Goal: Book appointment/travel/reservation

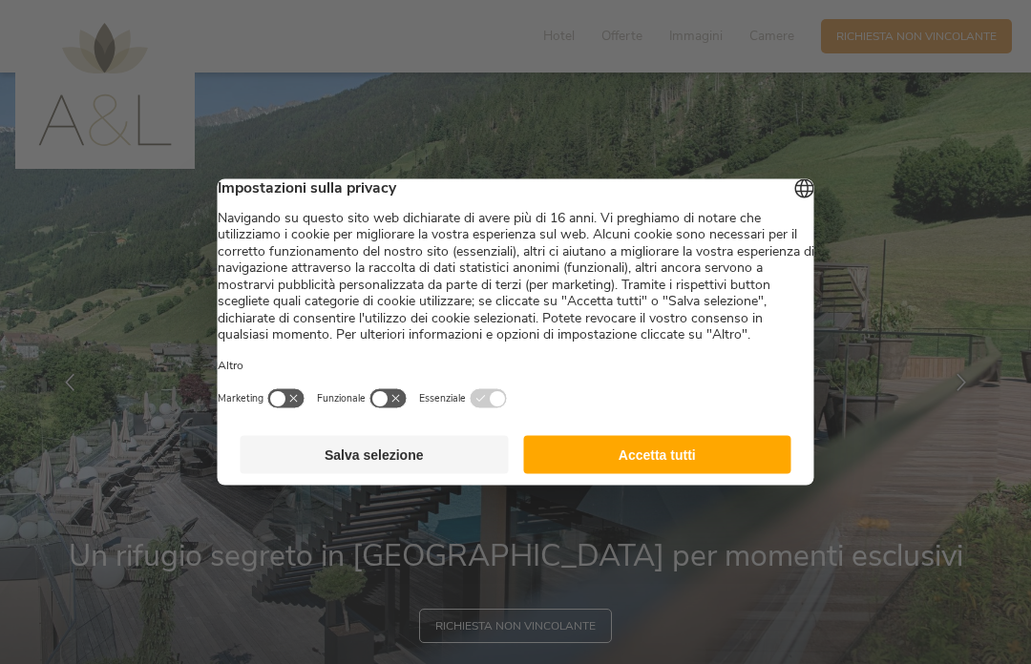
click at [444, 469] on button "Salva selezione" at bounding box center [375, 455] width 268 height 38
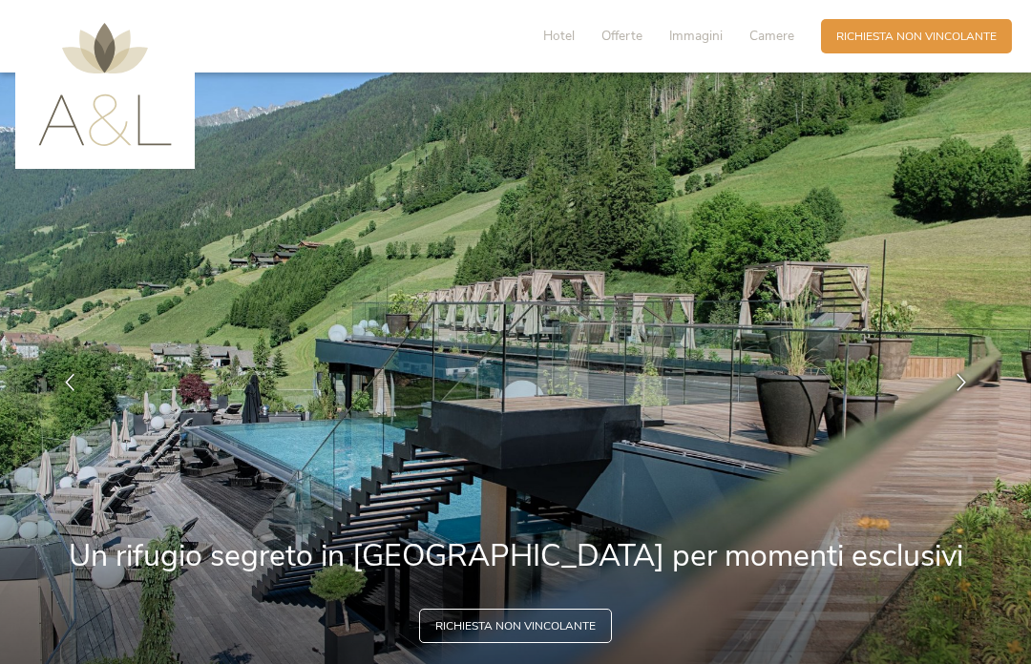
click at [557, 36] on span "Hotel" at bounding box center [558, 36] width 31 height 18
click at [630, 41] on span "Offerte" at bounding box center [621, 36] width 41 height 18
click at [947, 42] on span "Richiesta non vincolante" at bounding box center [916, 37] width 160 height 16
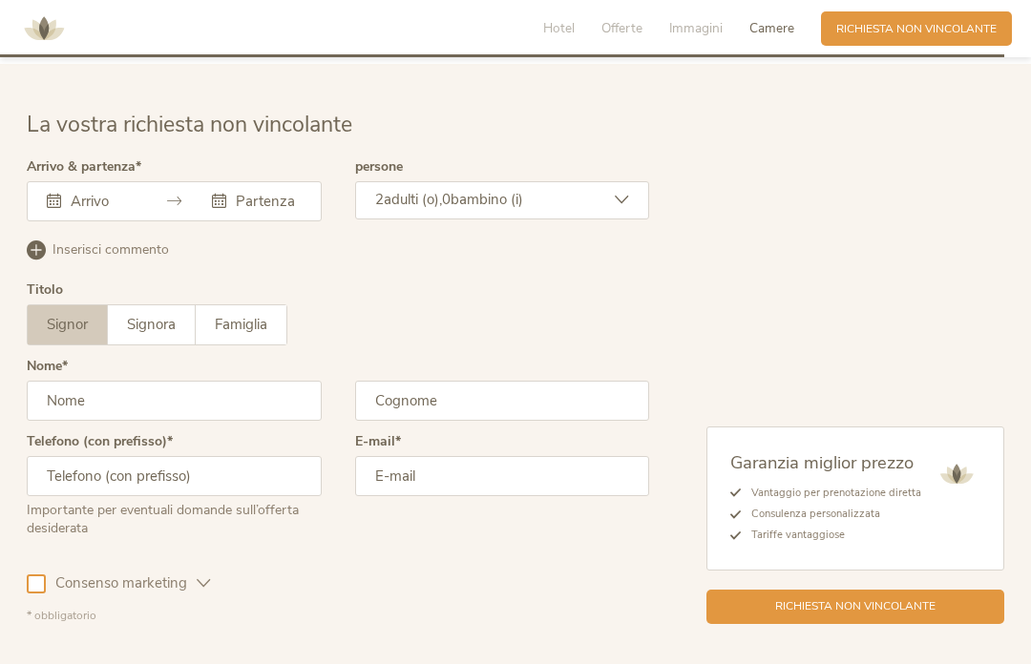
scroll to position [4756, 0]
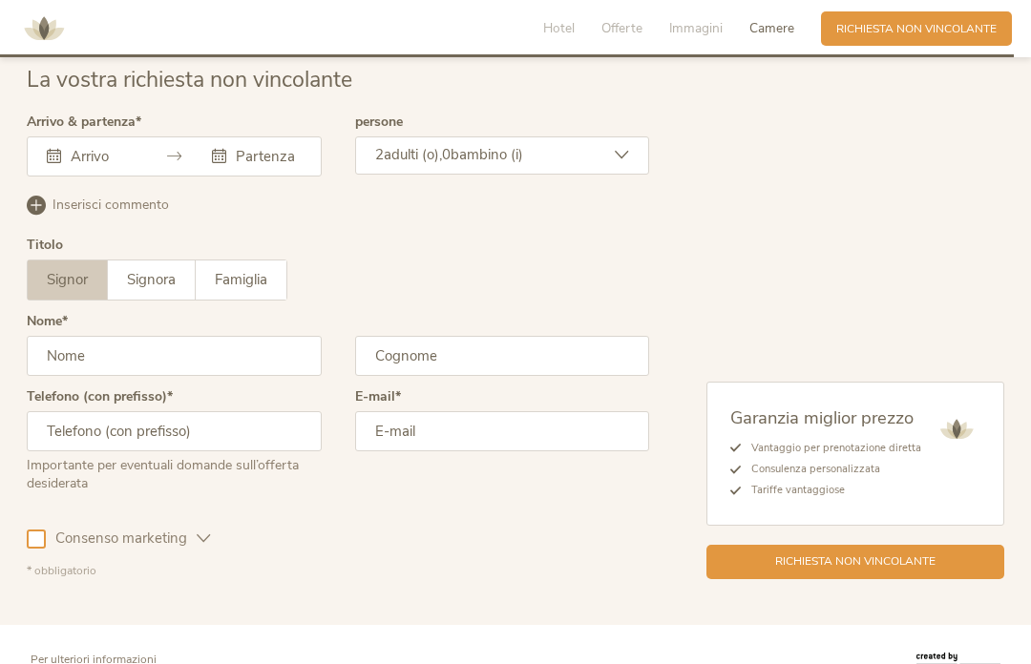
click at [44, 175] on div at bounding box center [174, 156] width 295 height 40
click at [121, 166] on input "text" at bounding box center [101, 156] width 70 height 19
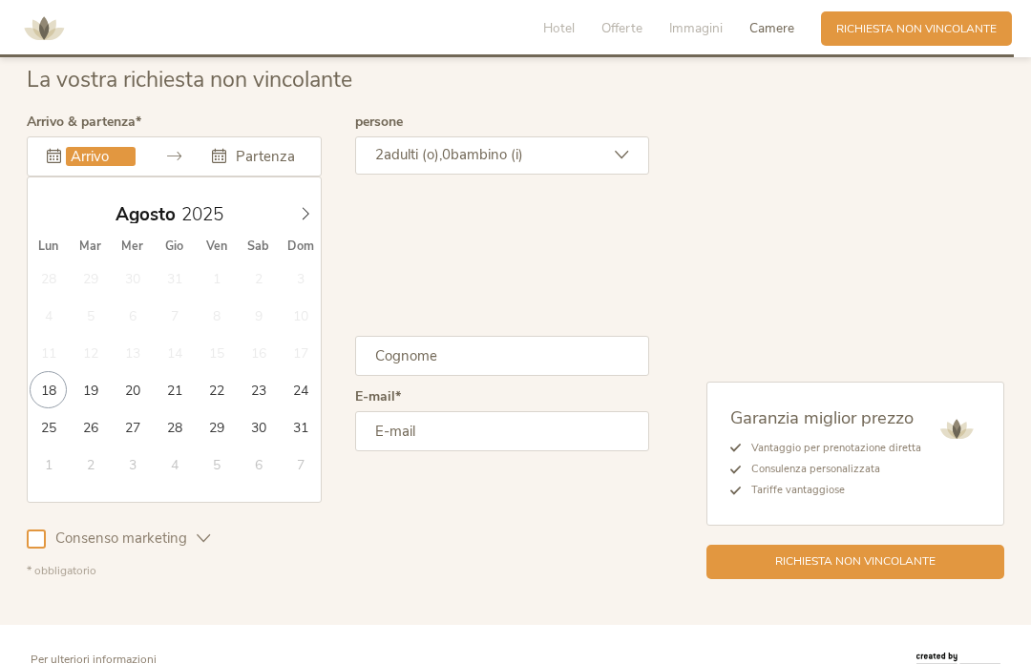
type input "[DATE]"
click at [313, 223] on span at bounding box center [305, 210] width 32 height 27
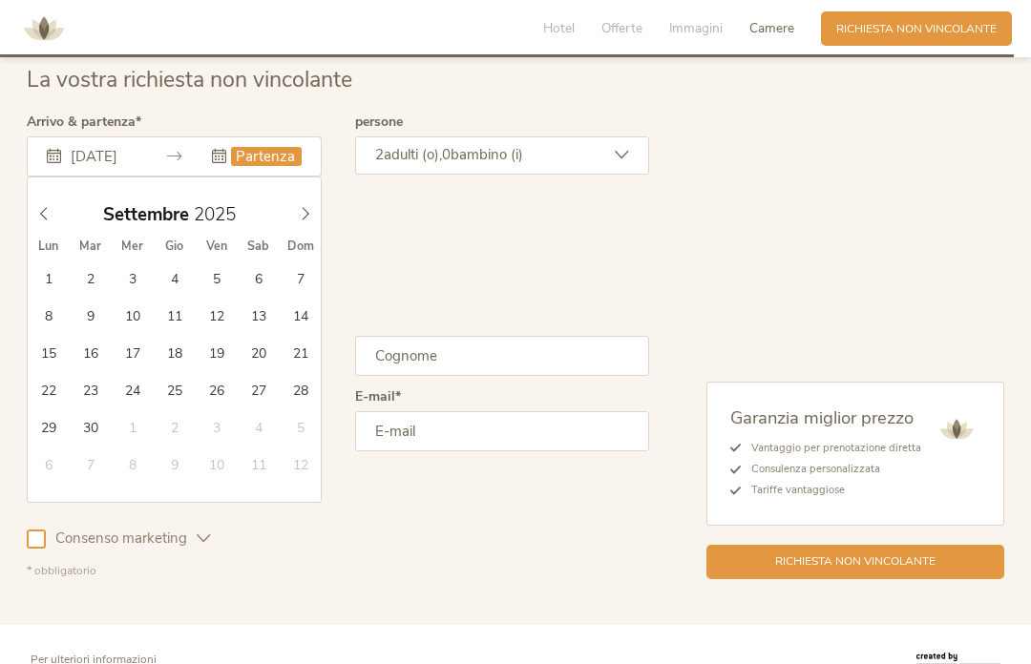
type input "[DATE]"
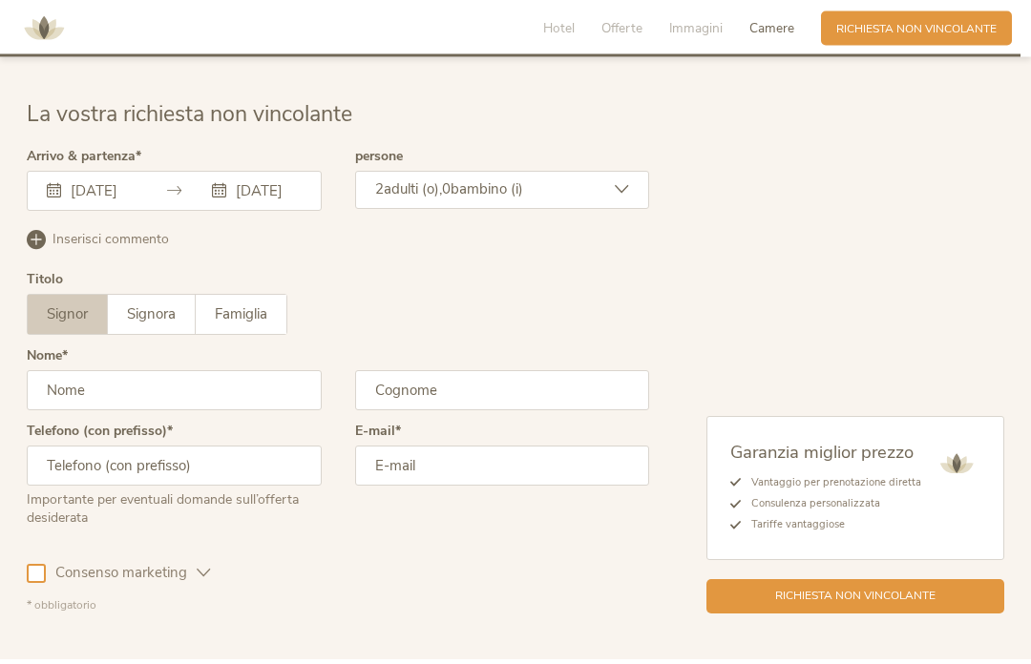
scroll to position [4721, 0]
click at [43, 408] on input "text" at bounding box center [174, 390] width 295 height 40
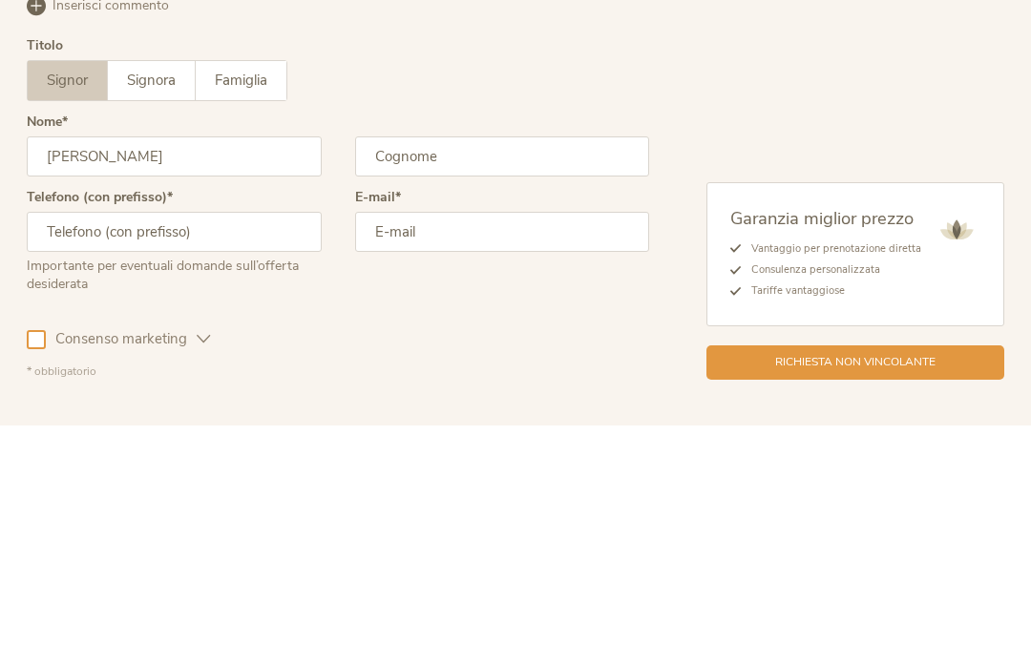
type input "[PERSON_NAME]"
click at [585, 370] on input "text" at bounding box center [502, 390] width 295 height 40
type input "[PERSON_NAME]"
click at [37, 446] on input "text" at bounding box center [174, 466] width 295 height 40
type input "3406609573"
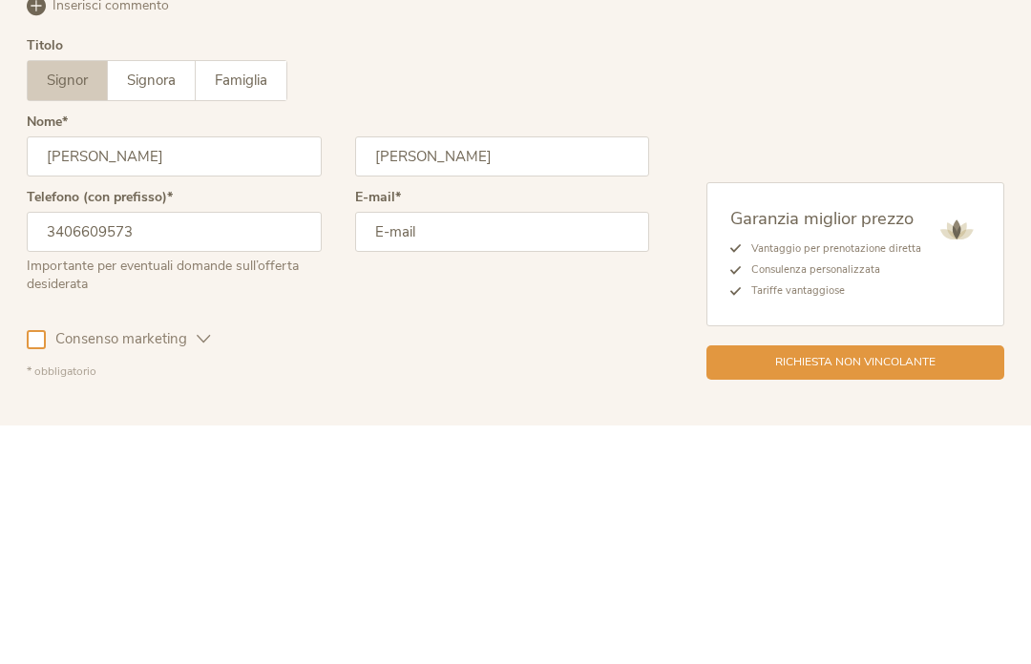
click at [590, 446] on input "email" at bounding box center [502, 466] width 295 height 40
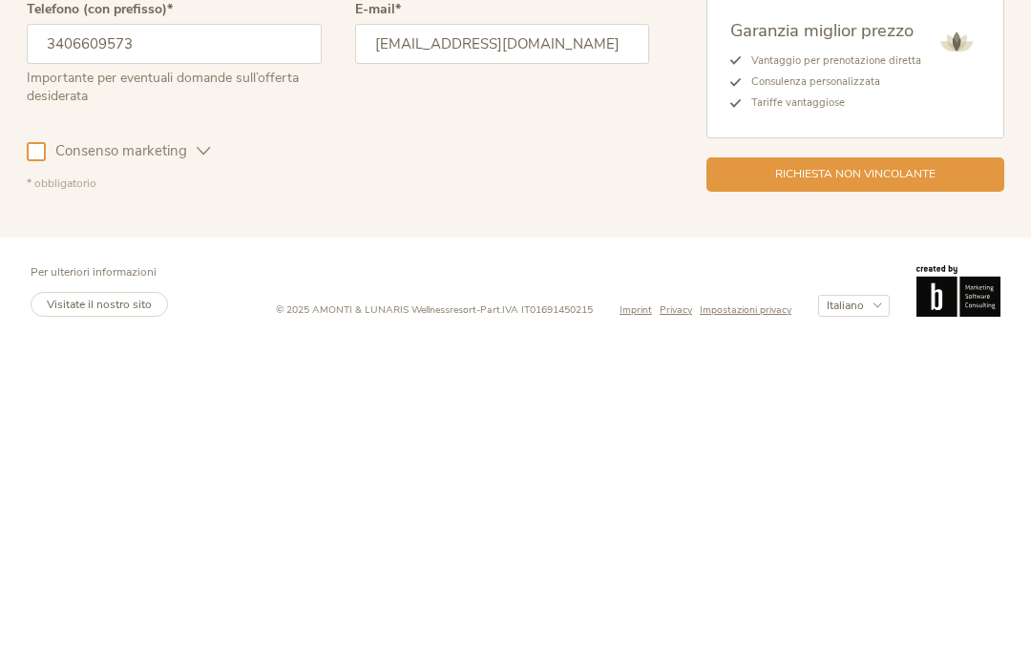
type input "[EMAIL_ADDRESS][DOMAIN_NAME]"
click at [31, 465] on div at bounding box center [36, 474] width 19 height 19
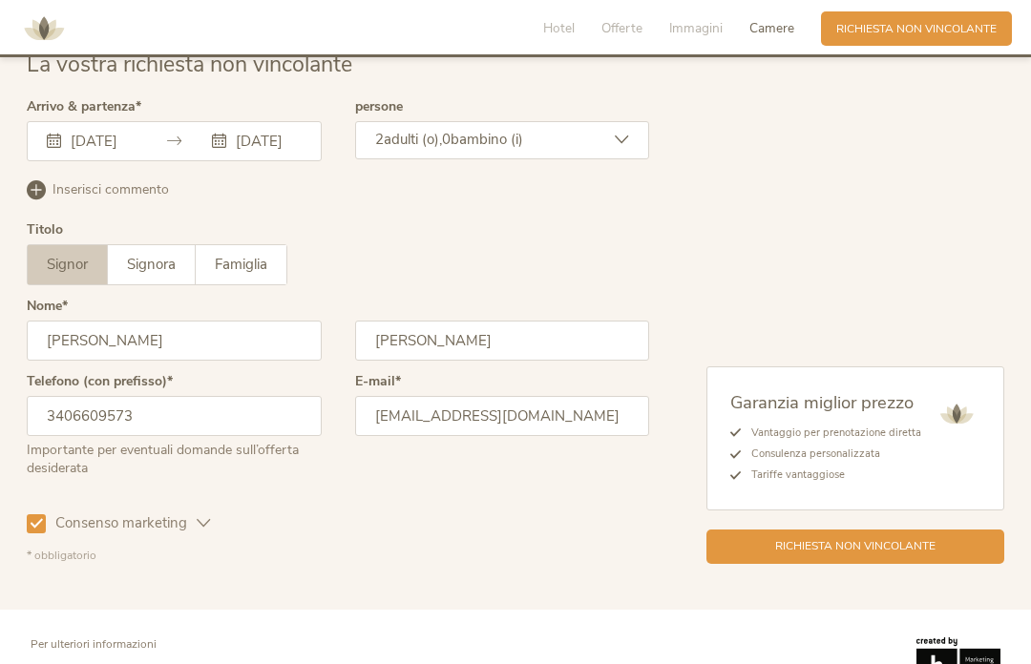
click at [43, 424] on input "3406609573" at bounding box center [174, 416] width 295 height 40
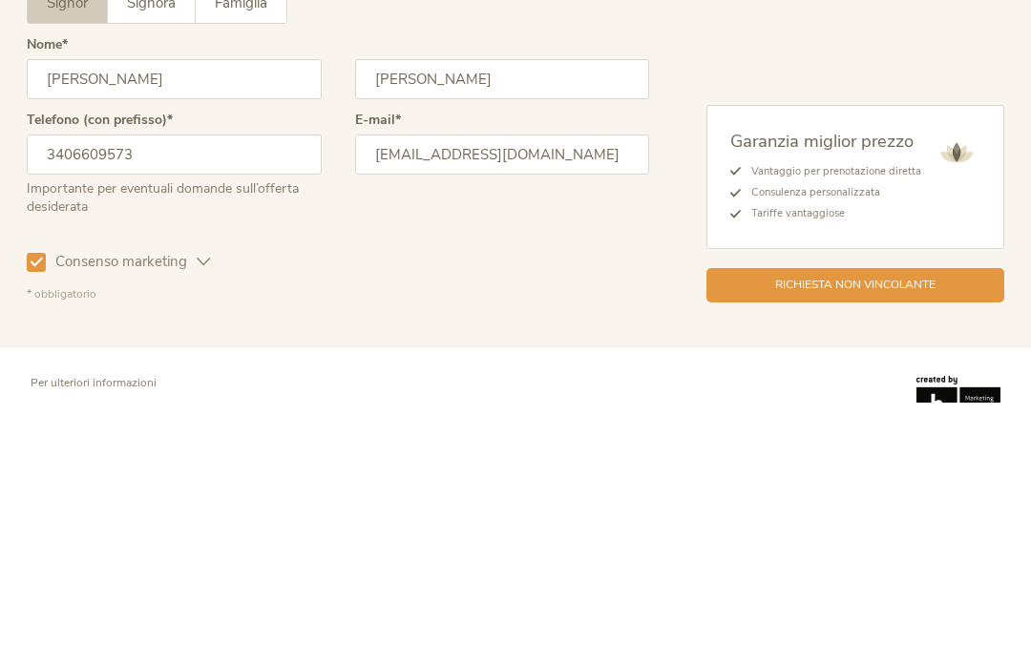
click at [149, 396] on input "3406609573" at bounding box center [174, 416] width 295 height 40
type input "3406609573"
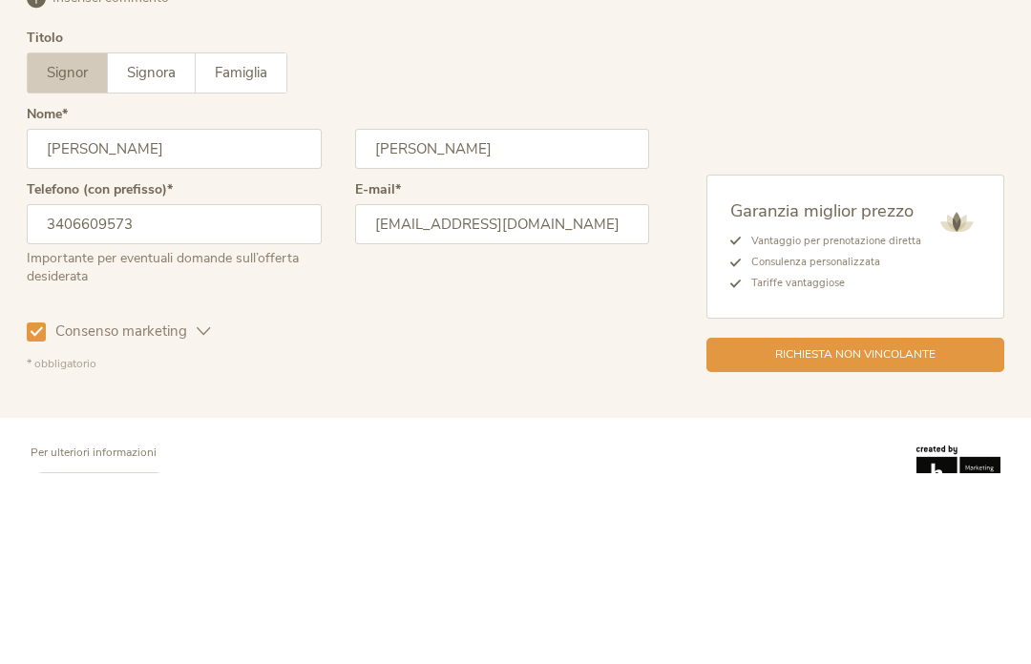
click at [508, 321] on input "[PERSON_NAME]" at bounding box center [502, 341] width 295 height 40
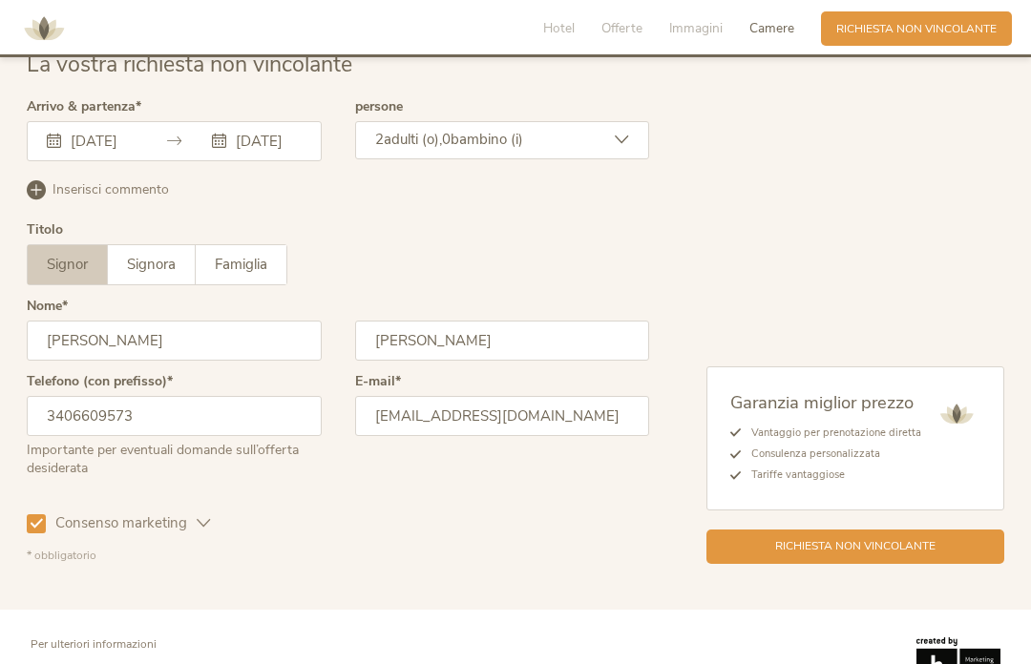
type input "[PERSON_NAME]"
click at [823, 564] on div "Richiesta non vincolante" at bounding box center [855, 547] width 298 height 34
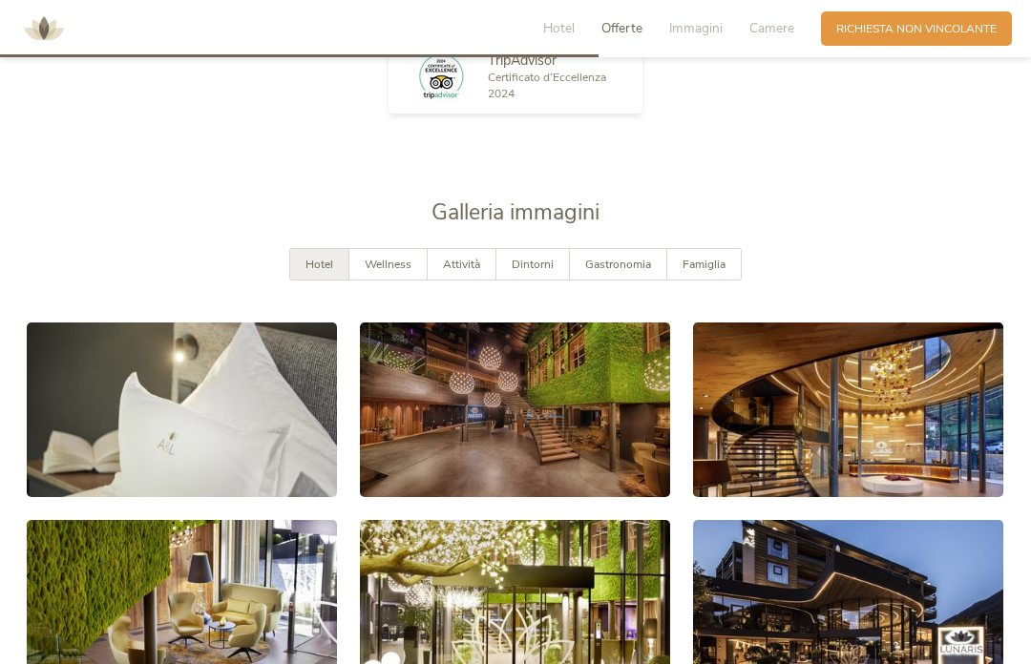
scroll to position [2756, 0]
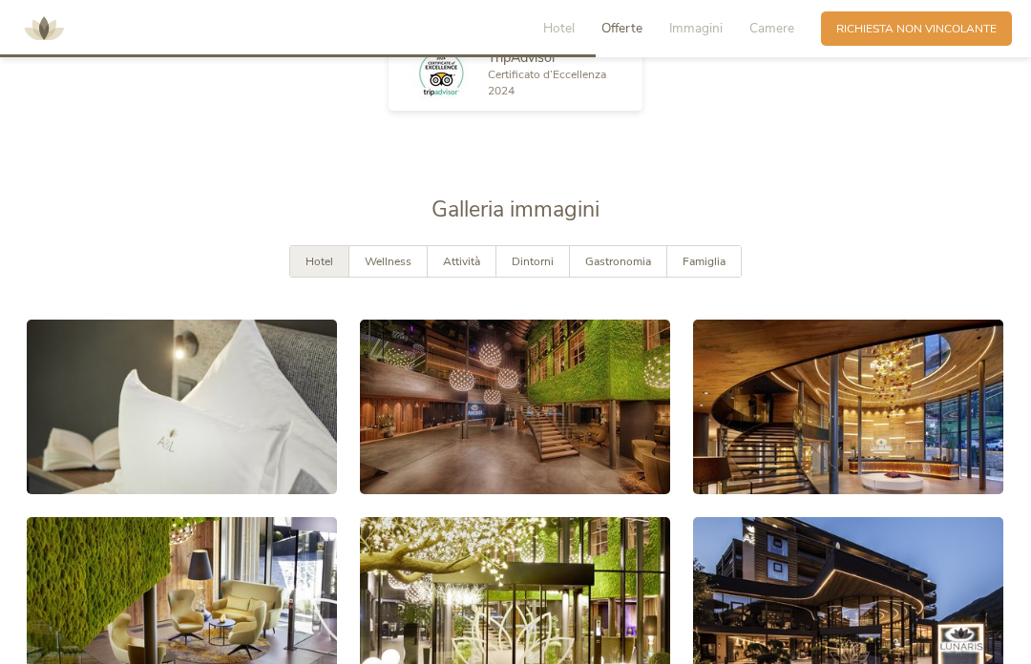
click at [471, 269] on span "Attività" at bounding box center [461, 261] width 37 height 15
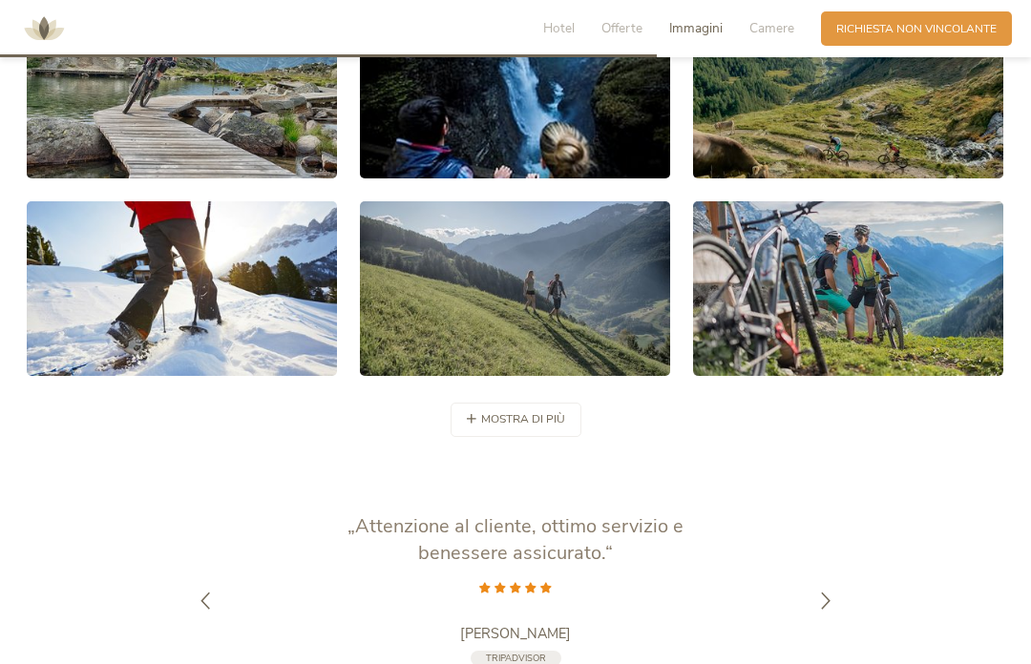
scroll to position [3073, 0]
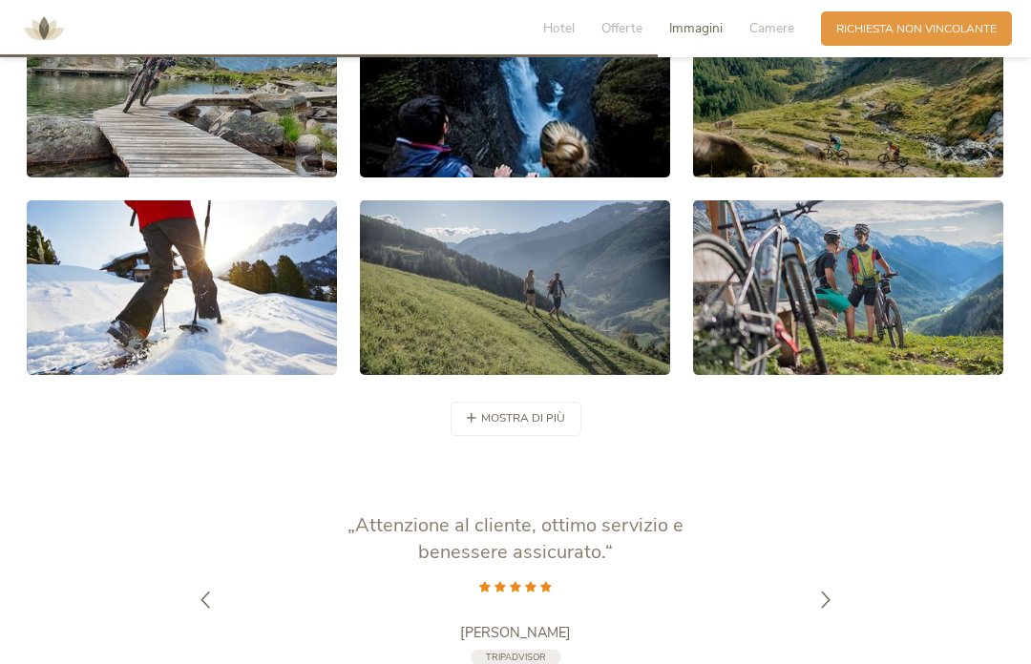
click at [543, 427] on span "mostra di più" at bounding box center [523, 418] width 84 height 16
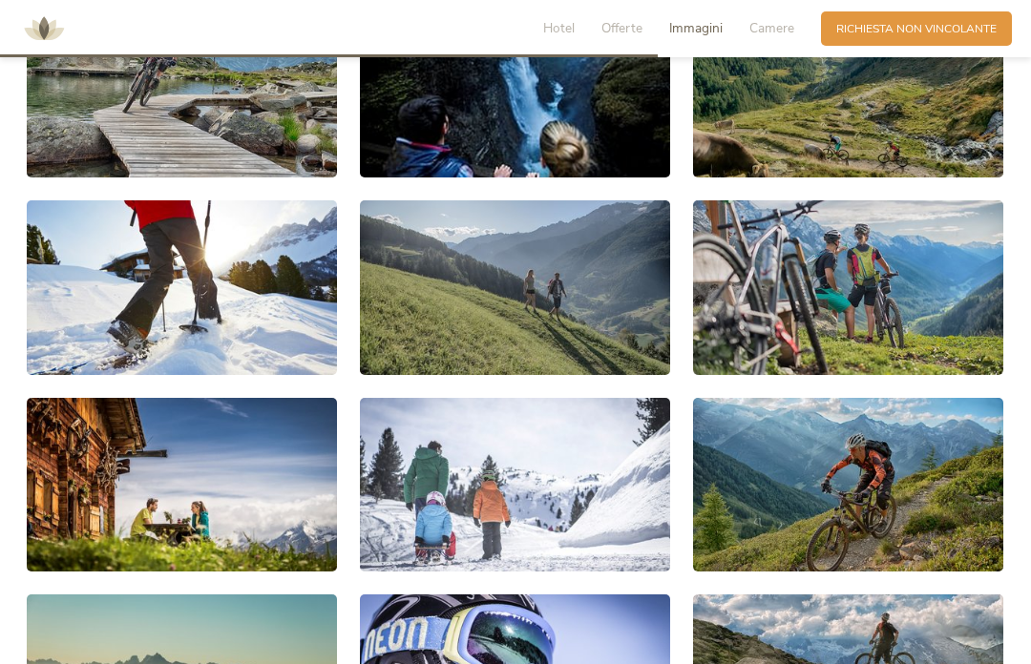
click at [868, 306] on link at bounding box center [848, 287] width 310 height 175
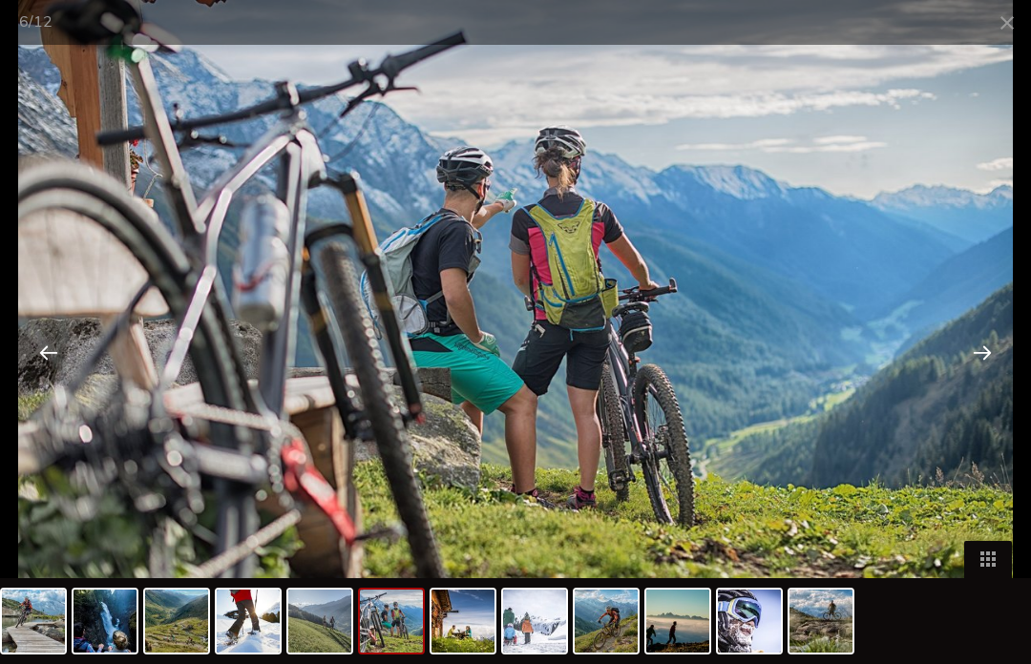
click at [976, 382] on div at bounding box center [981, 352] width 59 height 59
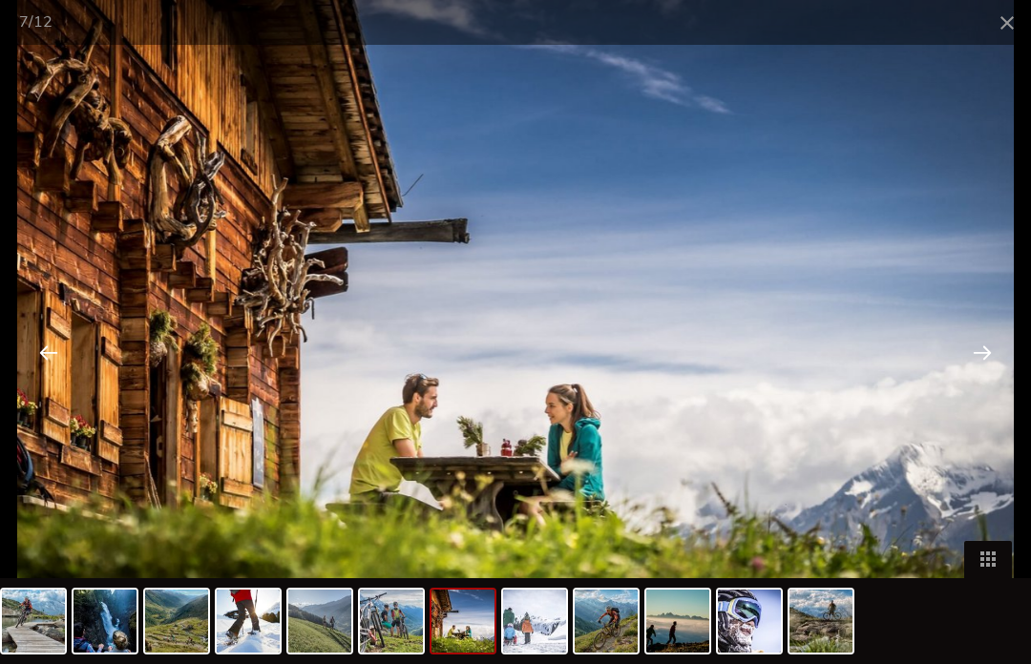
click at [974, 382] on div at bounding box center [981, 352] width 59 height 59
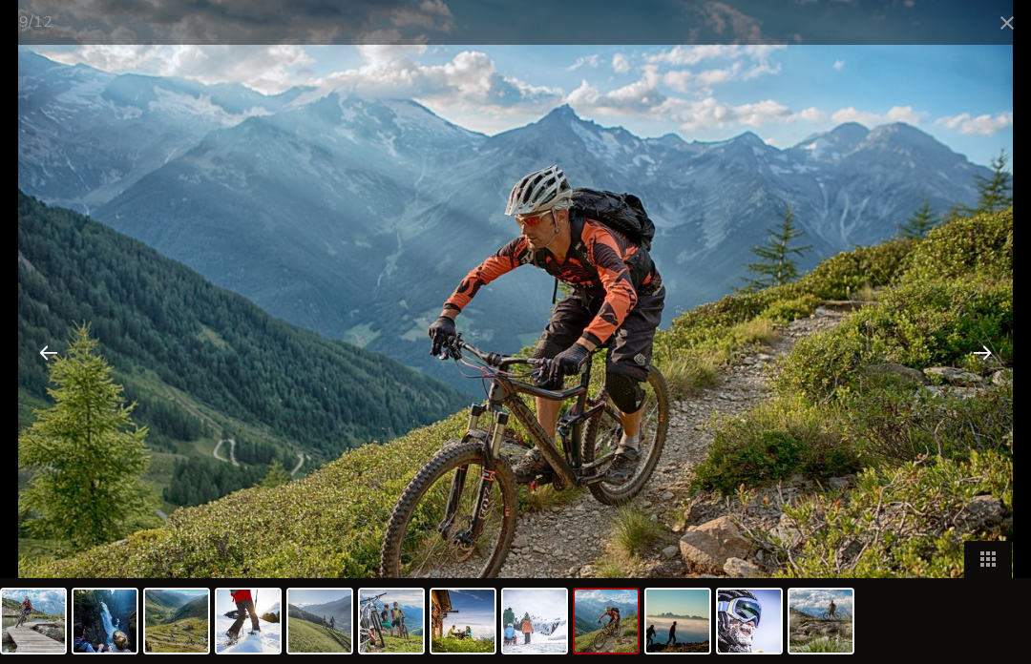
click at [1004, 31] on span at bounding box center [1007, 22] width 48 height 45
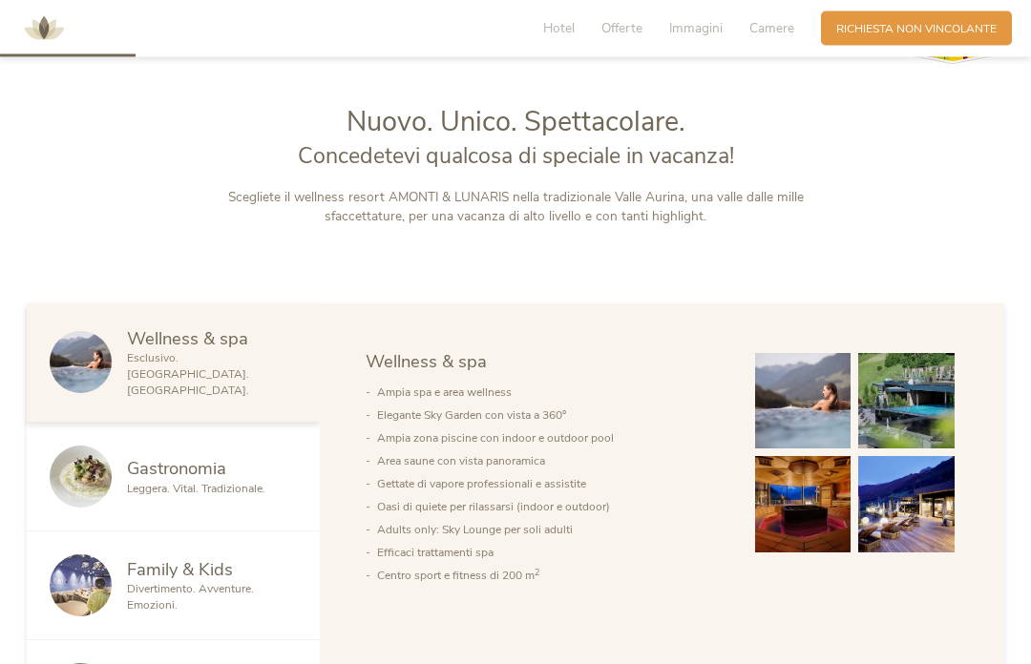
scroll to position [939, 0]
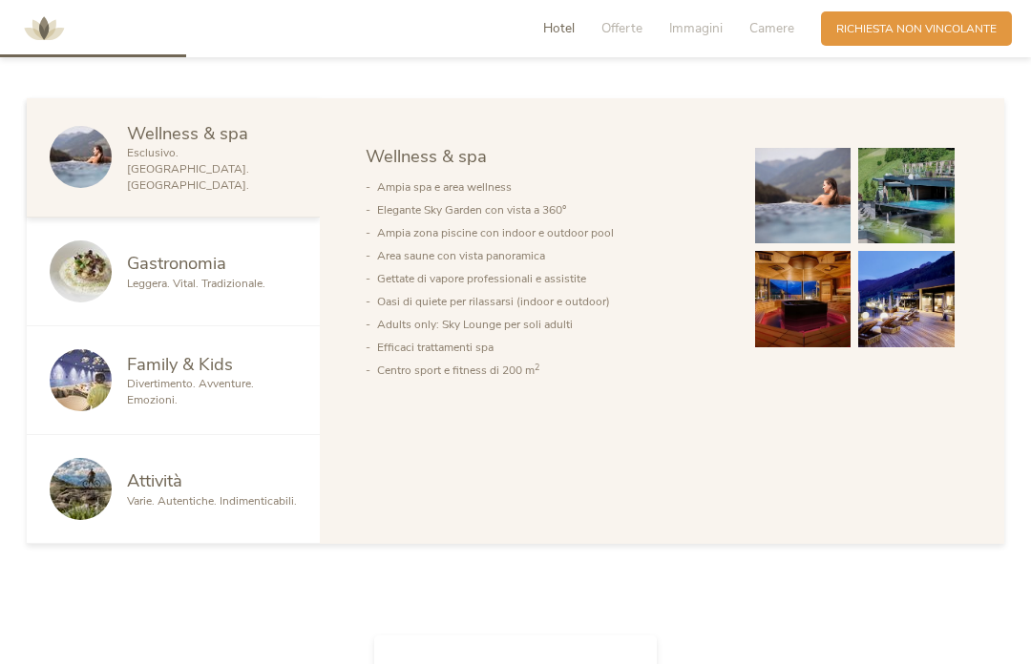
click at [157, 509] on span "Varie. Autentiche. Indimenticabili." at bounding box center [212, 500] width 170 height 15
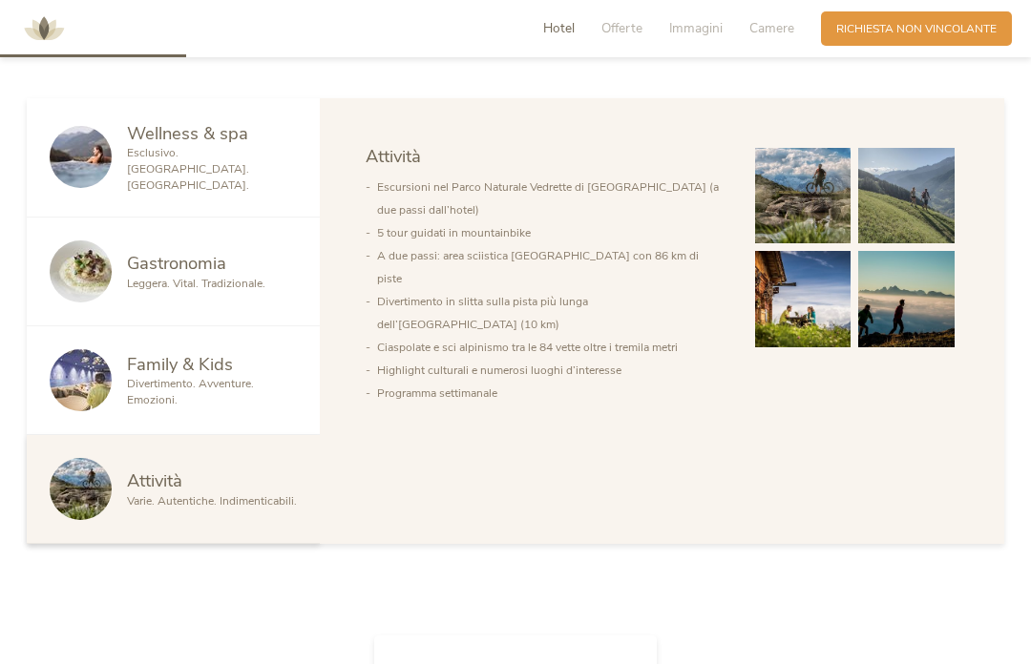
click at [469, 396] on div "Wellness & spa Gastronomia Family & Kids Attività Wellness & spa Ampia spa e ar…" at bounding box center [662, 321] width 684 height 446
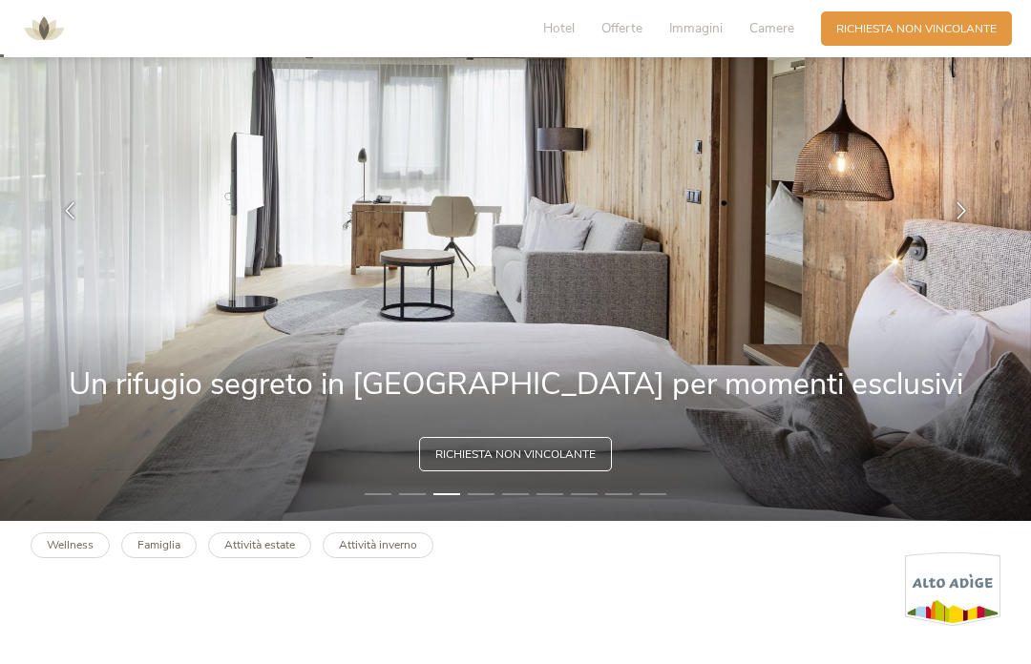
scroll to position [0, 0]
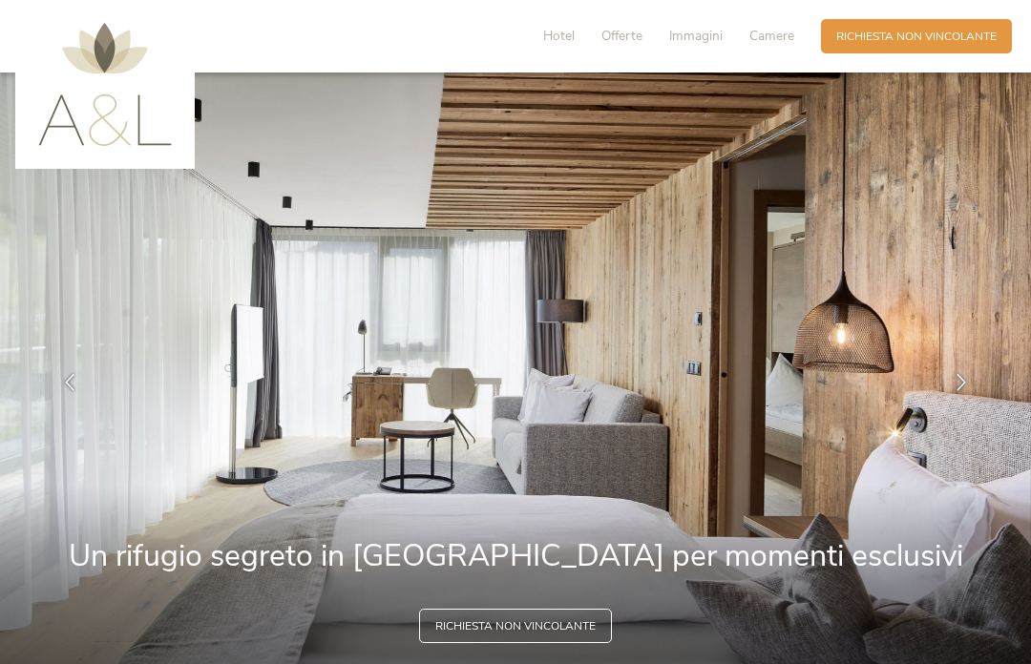
click at [694, 44] on span "Immagini" at bounding box center [695, 36] width 53 height 18
click at [553, 45] on span "Hotel" at bounding box center [558, 36] width 31 height 18
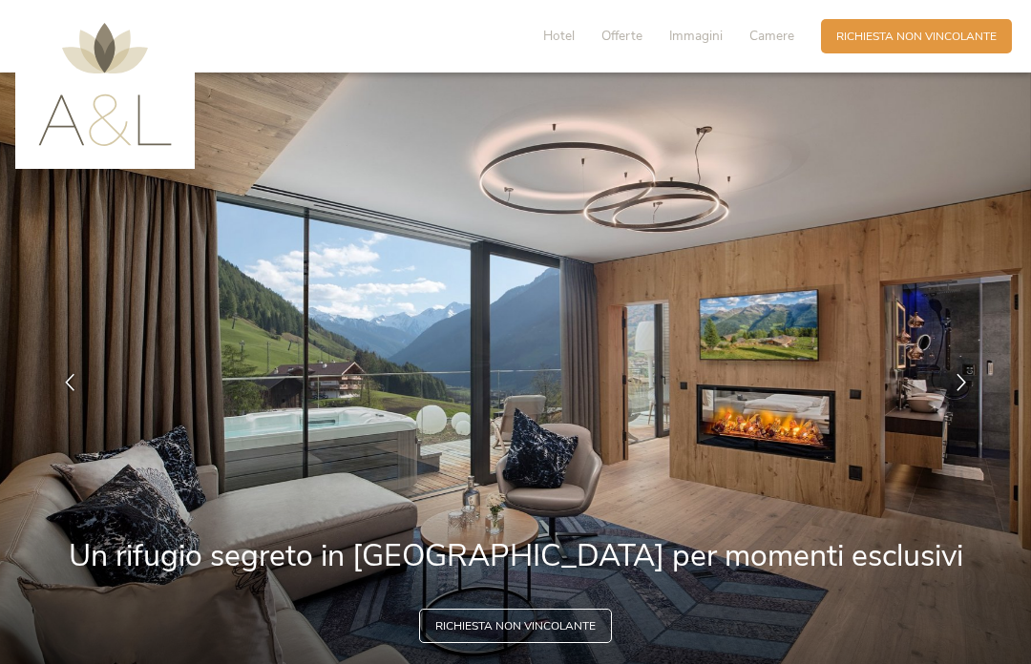
click at [947, 402] on div at bounding box center [961, 383] width 48 height 48
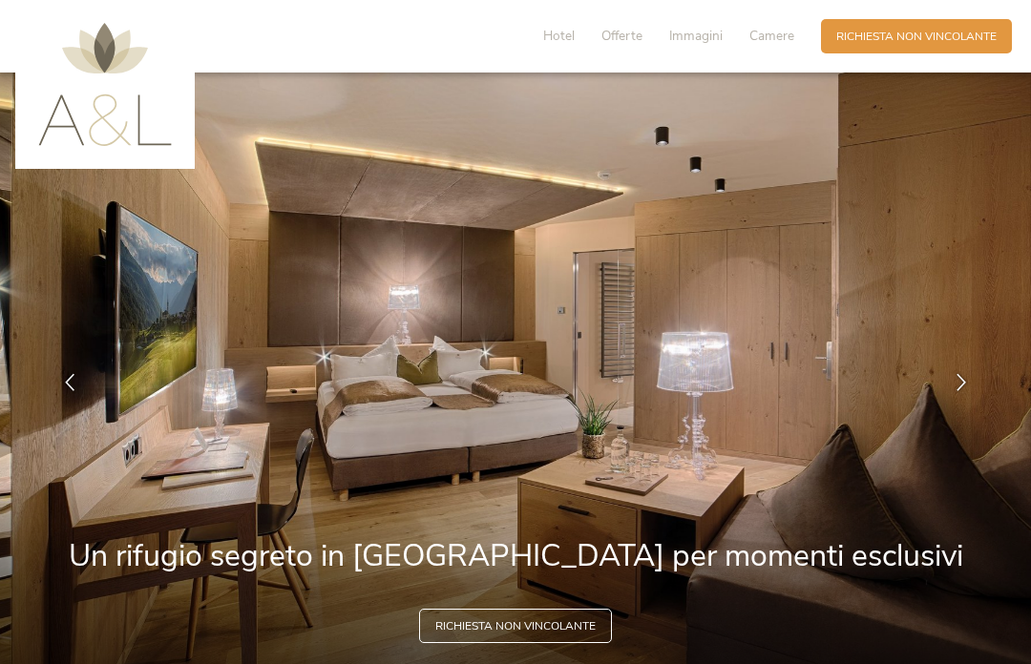
click at [950, 407] on div at bounding box center [961, 383] width 48 height 48
click at [952, 407] on div at bounding box center [961, 383] width 48 height 48
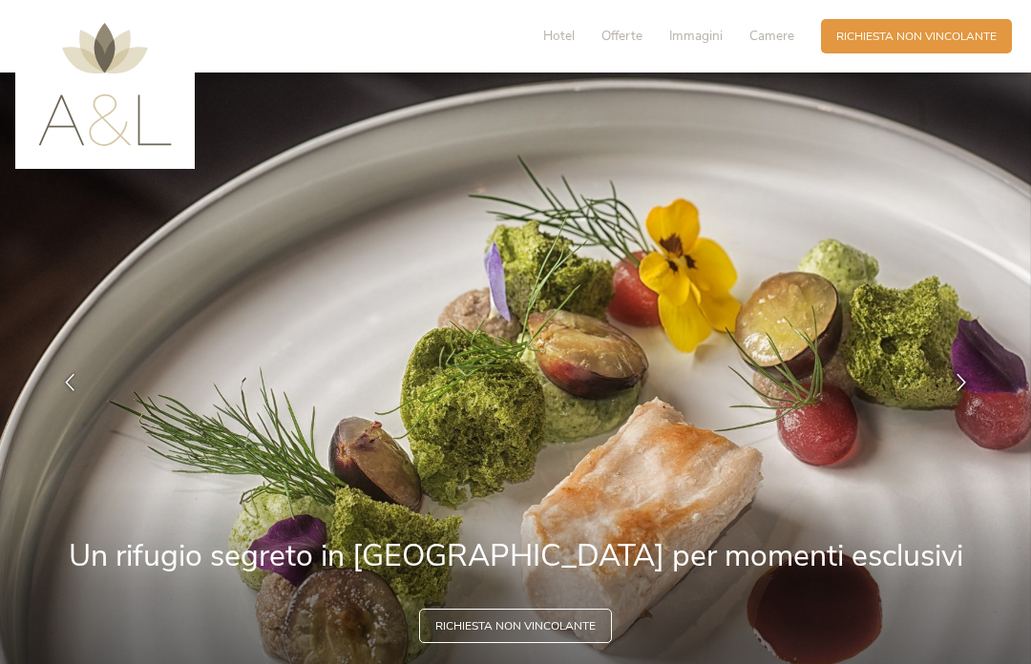
click at [940, 407] on div at bounding box center [961, 383] width 48 height 48
click at [952, 397] on div at bounding box center [961, 383] width 48 height 48
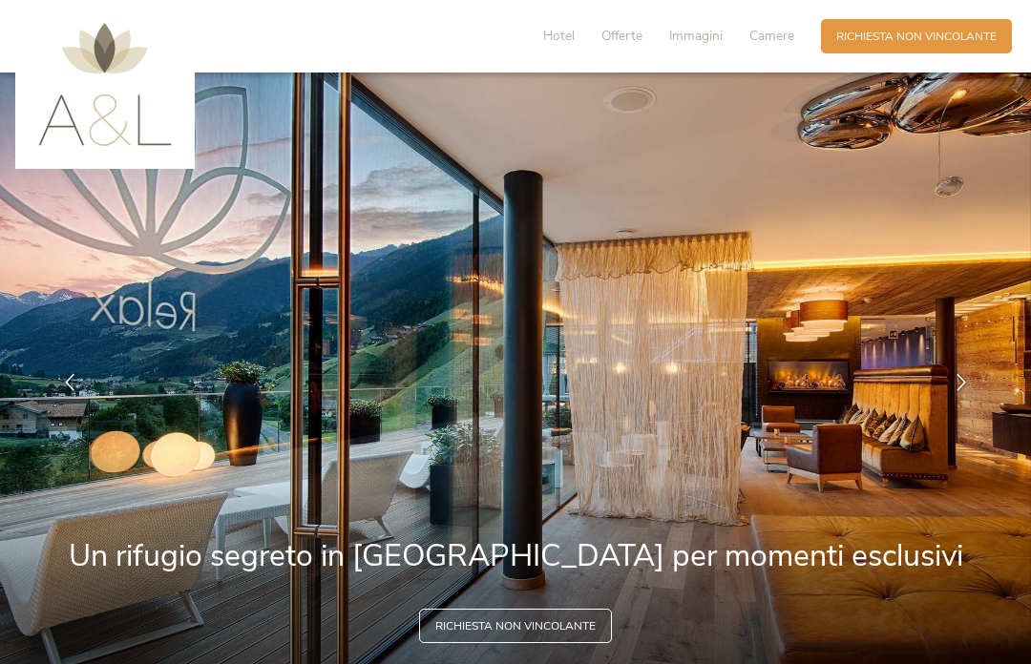
click at [959, 391] on icon at bounding box center [960, 382] width 17 height 17
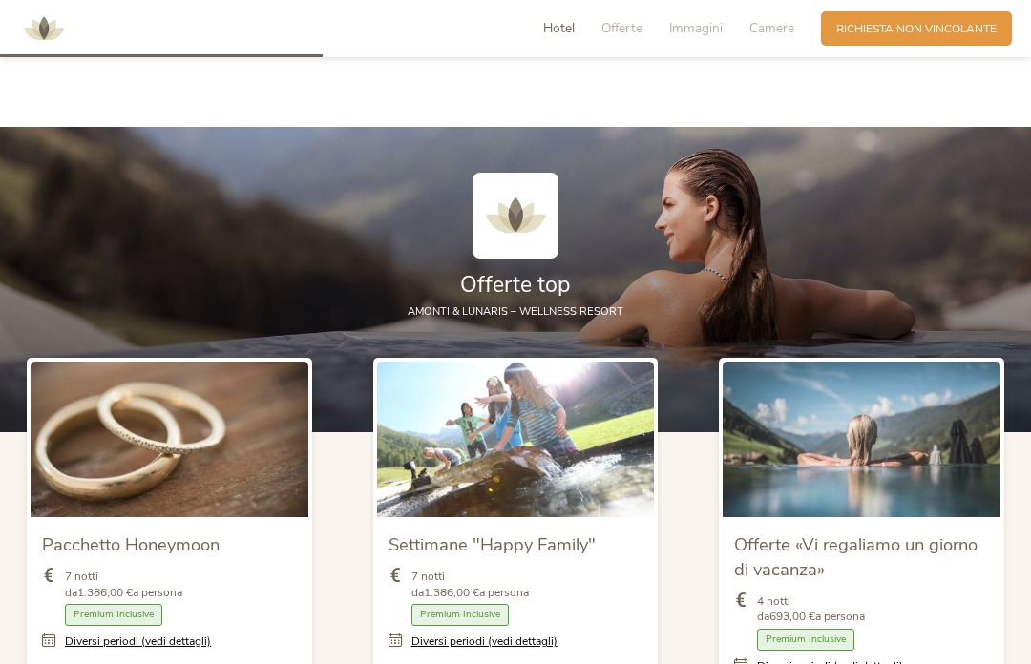
scroll to position [1650, 0]
